Goal: Task Accomplishment & Management: Use online tool/utility

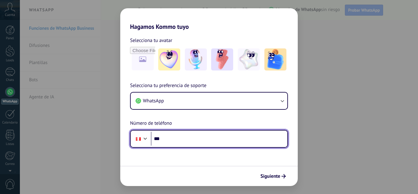
click at [195, 139] on input "***" at bounding box center [219, 139] width 136 height 14
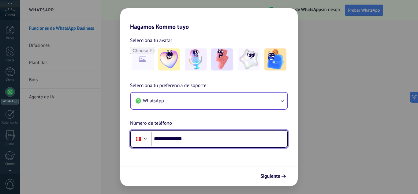
type input "**********"
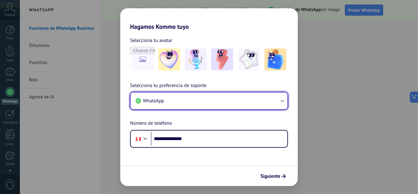
click at [241, 101] on button "WhatsApp" at bounding box center [209, 100] width 157 height 17
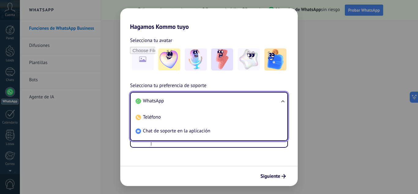
click at [241, 101] on li "WhatsApp" at bounding box center [207, 101] width 149 height 14
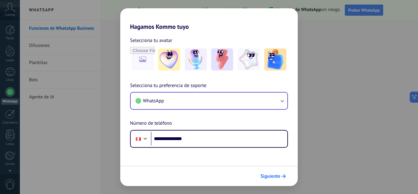
click at [274, 176] on span "Siguiente" at bounding box center [270, 176] width 20 height 4
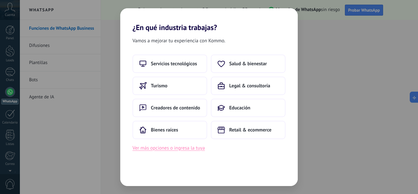
click at [188, 146] on button "Ver más opciones o ingresa la tuya" at bounding box center [169, 148] width 72 height 8
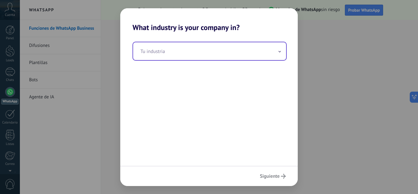
click at [182, 52] on input "text" at bounding box center [209, 51] width 153 height 18
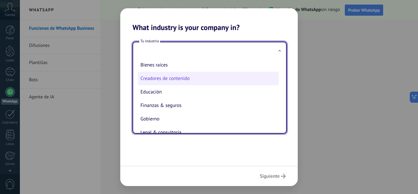
scroll to position [31, 0]
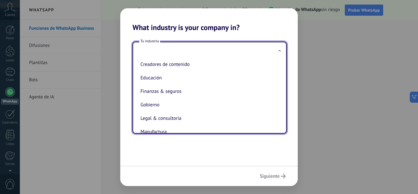
click at [179, 89] on li "Finanzas & seguros" at bounding box center [208, 90] width 141 height 13
type input "**********"
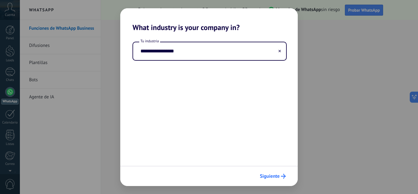
click at [279, 176] on span "Siguiente" at bounding box center [270, 176] width 20 height 4
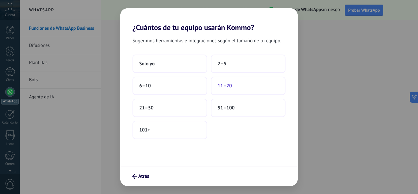
click at [232, 87] on button "11–20" at bounding box center [248, 86] width 75 height 18
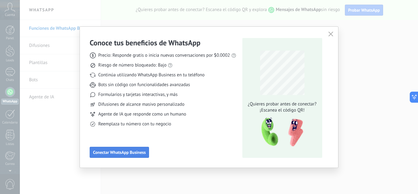
click at [134, 151] on span "Conectar WhatsApp Business" at bounding box center [119, 152] width 53 height 4
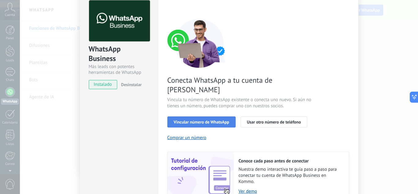
scroll to position [61, 0]
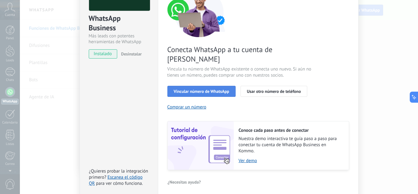
click at [206, 86] on button "Vincular número de WhatsApp" at bounding box center [201, 91] width 68 height 11
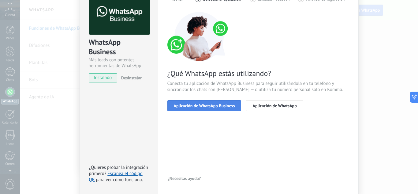
scroll to position [30, 0]
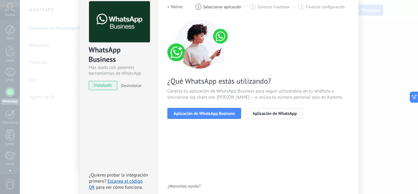
click at [280, 112] on span "Aplicación de WhatsApp" at bounding box center [274, 113] width 44 height 4
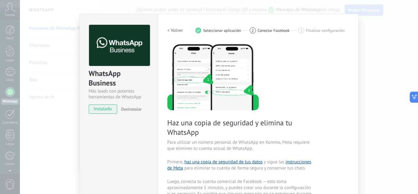
scroll to position [0, 0]
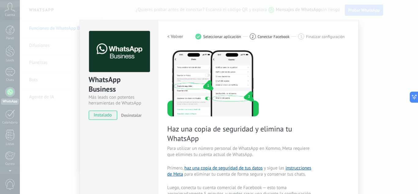
click at [374, 38] on div "WhatsApp Business Más leads con potentes herramientas de WhatsApp instalado Des…" at bounding box center [219, 97] width 398 height 194
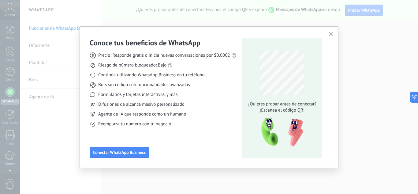
click at [412, 63] on div "Conoce tus beneficios de WhatsApp Precio: Responde gratis o inicia nuevas conve…" at bounding box center [209, 97] width 418 height 194
click at [331, 36] on icon "button" at bounding box center [330, 34] width 5 height 5
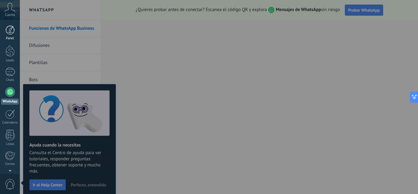
click at [10, 34] on div at bounding box center [10, 29] width 9 height 9
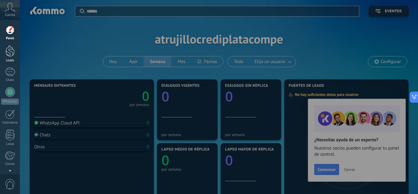
click at [11, 57] on link "Leads" at bounding box center [10, 53] width 20 height 17
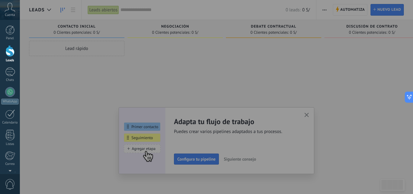
click at [189, 162] on div at bounding box center [226, 97] width 413 height 194
click at [147, 147] on div at bounding box center [226, 97] width 413 height 194
click at [151, 131] on div at bounding box center [226, 97] width 413 height 194
click at [309, 115] on div at bounding box center [226, 97] width 413 height 194
click at [194, 166] on div at bounding box center [226, 97] width 413 height 194
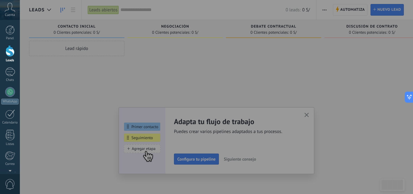
click at [148, 155] on div at bounding box center [226, 97] width 413 height 194
drag, startPoint x: 147, startPoint y: 155, endPoint x: 102, endPoint y: 85, distance: 83.1
click at [106, 93] on div at bounding box center [226, 97] width 413 height 194
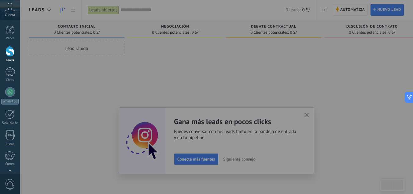
click at [90, 48] on div at bounding box center [226, 97] width 413 height 194
drag, startPoint x: 129, startPoint y: 143, endPoint x: 145, endPoint y: 154, distance: 19.3
click at [129, 143] on div at bounding box center [226, 97] width 413 height 194
drag, startPoint x: 173, startPoint y: 154, endPoint x: 196, endPoint y: 152, distance: 23.0
click at [173, 154] on div at bounding box center [226, 97] width 413 height 194
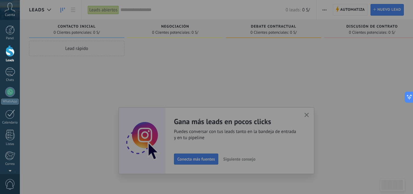
click at [251, 159] on div at bounding box center [226, 97] width 413 height 194
click at [246, 159] on div at bounding box center [226, 97] width 413 height 194
click at [242, 160] on div at bounding box center [226, 97] width 413 height 194
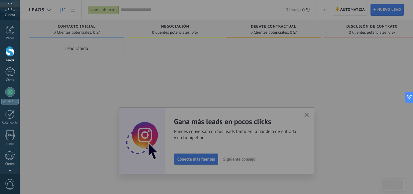
click at [242, 160] on div at bounding box center [226, 97] width 413 height 194
click at [237, 164] on div at bounding box center [226, 97] width 413 height 194
click at [308, 114] on div at bounding box center [226, 97] width 413 height 194
click at [309, 114] on div at bounding box center [226, 97] width 413 height 194
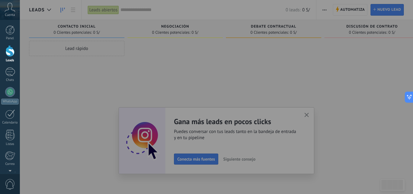
click at [309, 115] on div at bounding box center [226, 97] width 413 height 194
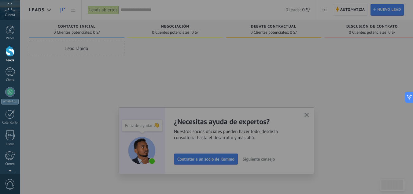
click at [313, 115] on div at bounding box center [226, 97] width 413 height 194
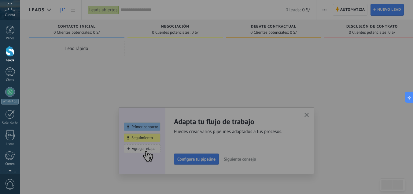
click at [312, 117] on div at bounding box center [226, 97] width 413 height 194
click at [320, 143] on div at bounding box center [226, 97] width 413 height 194
drag, startPoint x: 257, startPoint y: 160, endPoint x: 191, endPoint y: 158, distance: 65.8
click at [255, 160] on div at bounding box center [226, 97] width 413 height 194
click at [162, 153] on div at bounding box center [226, 97] width 413 height 194
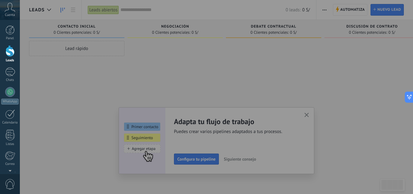
click at [152, 157] on div at bounding box center [226, 97] width 413 height 194
drag, startPoint x: 148, startPoint y: 151, endPoint x: 142, endPoint y: 135, distance: 17.1
click at [144, 141] on div at bounding box center [226, 97] width 413 height 194
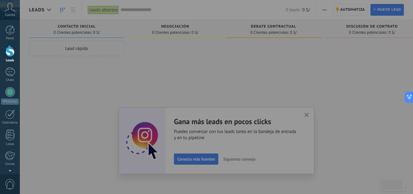
drag, startPoint x: 130, startPoint y: 107, endPoint x: 77, endPoint y: 71, distance: 64.4
click at [77, 71] on div at bounding box center [226, 97] width 413 height 194
click at [162, 161] on div at bounding box center [226, 97] width 413 height 194
drag, startPoint x: 161, startPoint y: 156, endPoint x: 158, endPoint y: 149, distance: 7.3
click at [160, 153] on div at bounding box center [226, 97] width 413 height 194
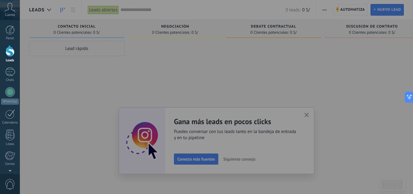
click at [157, 147] on div at bounding box center [226, 97] width 413 height 194
drag, startPoint x: 122, startPoint y: 123, endPoint x: 34, endPoint y: 78, distance: 98.6
click at [83, 99] on div at bounding box center [226, 97] width 413 height 194
click at [8, 92] on div at bounding box center [10, 92] width 10 height 10
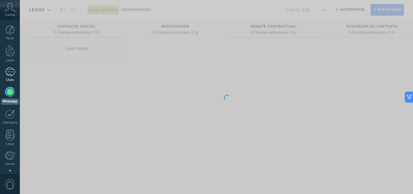
click at [10, 71] on div at bounding box center [10, 71] width 10 height 9
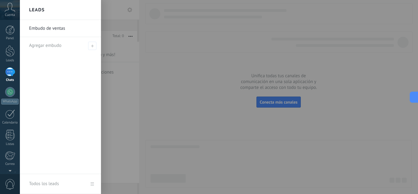
click at [72, 30] on link "Embudo de ventas" at bounding box center [62, 28] width 66 height 17
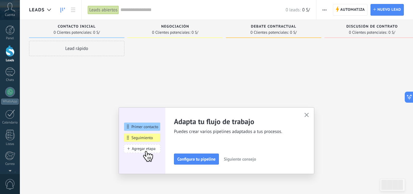
click at [99, 50] on div "Lead rápido" at bounding box center [76, 48] width 95 height 15
